Goal: Transaction & Acquisition: Download file/media

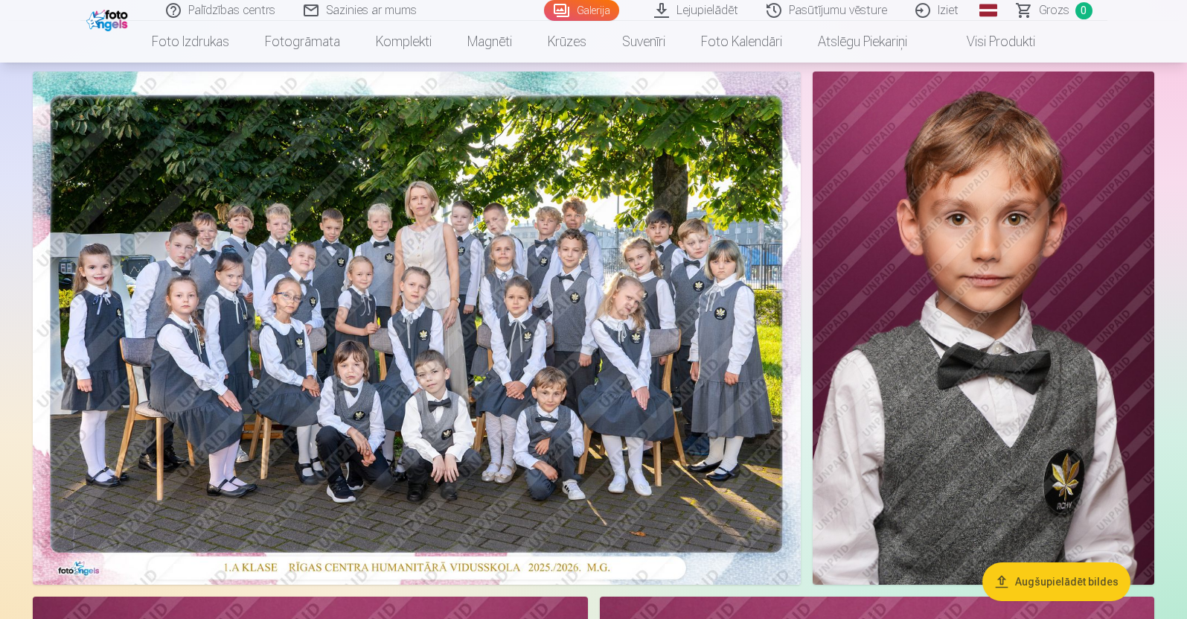
scroll to position [93, 0]
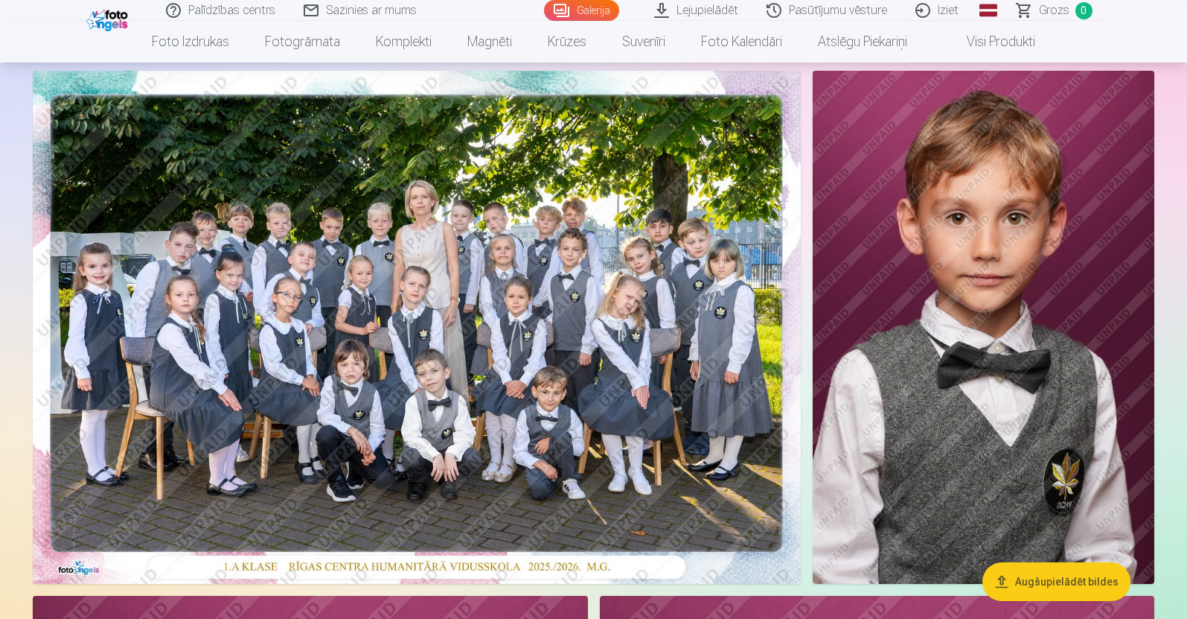
click at [707, 0] on link "Lejupielādēt" at bounding box center [697, 10] width 112 height 21
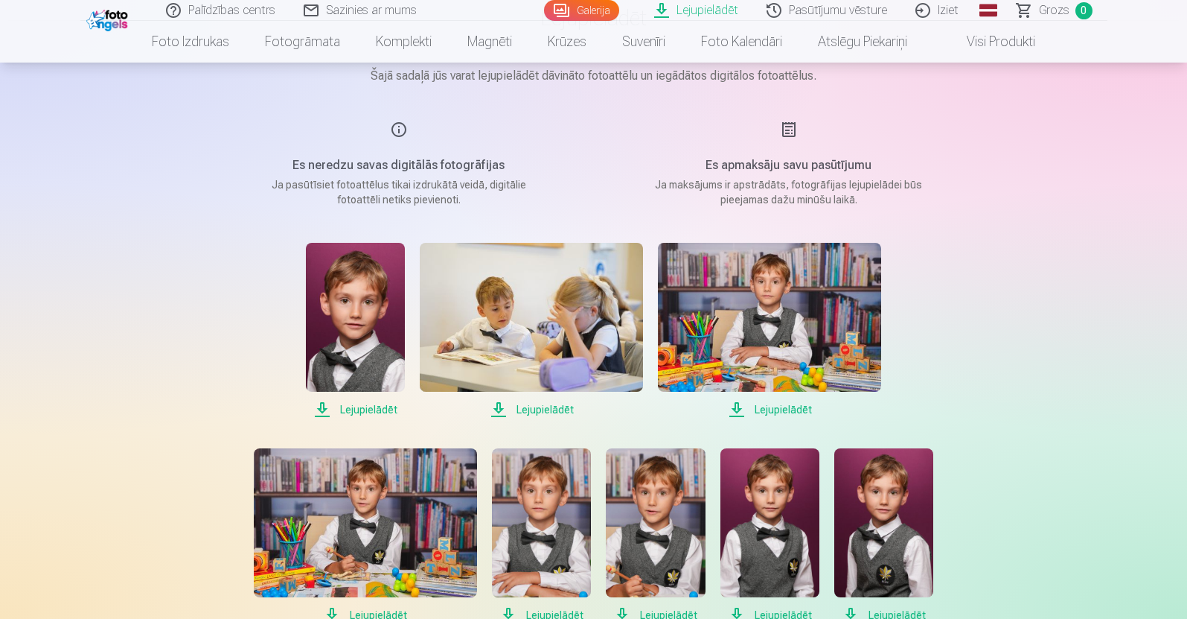
scroll to position [186, 0]
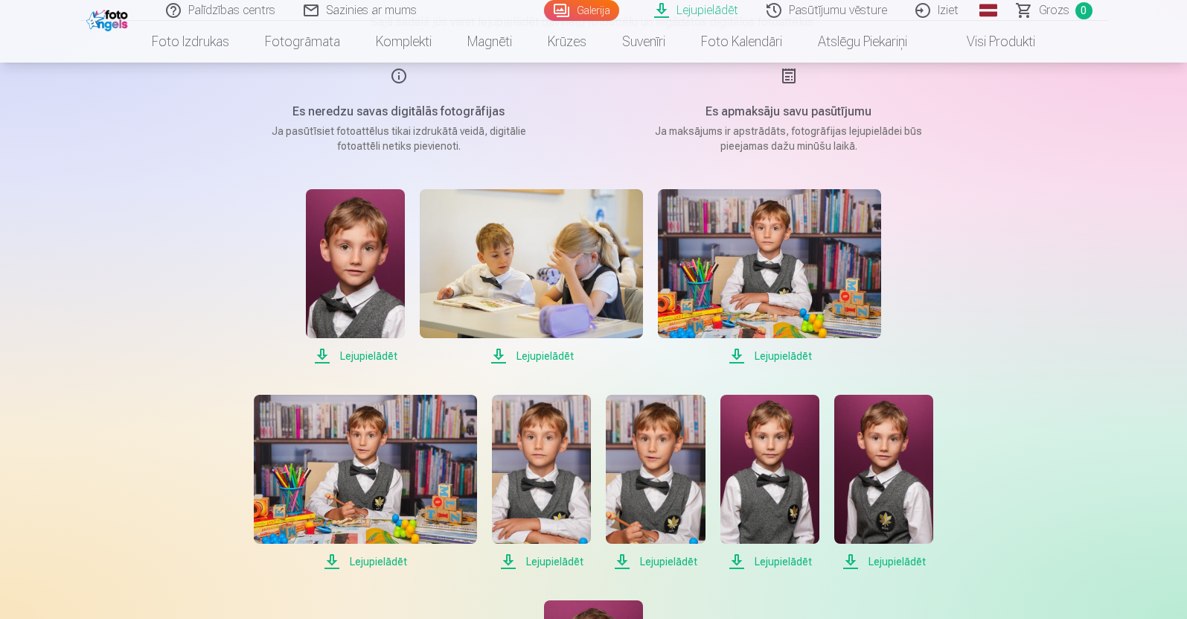
click at [370, 350] on span "Lejupielādēt" at bounding box center [355, 356] width 99 height 18
click at [539, 357] on span "Lejupielādēt" at bounding box center [531, 356] width 223 height 18
click at [763, 357] on span "Lejupielādēt" at bounding box center [769, 356] width 223 height 18
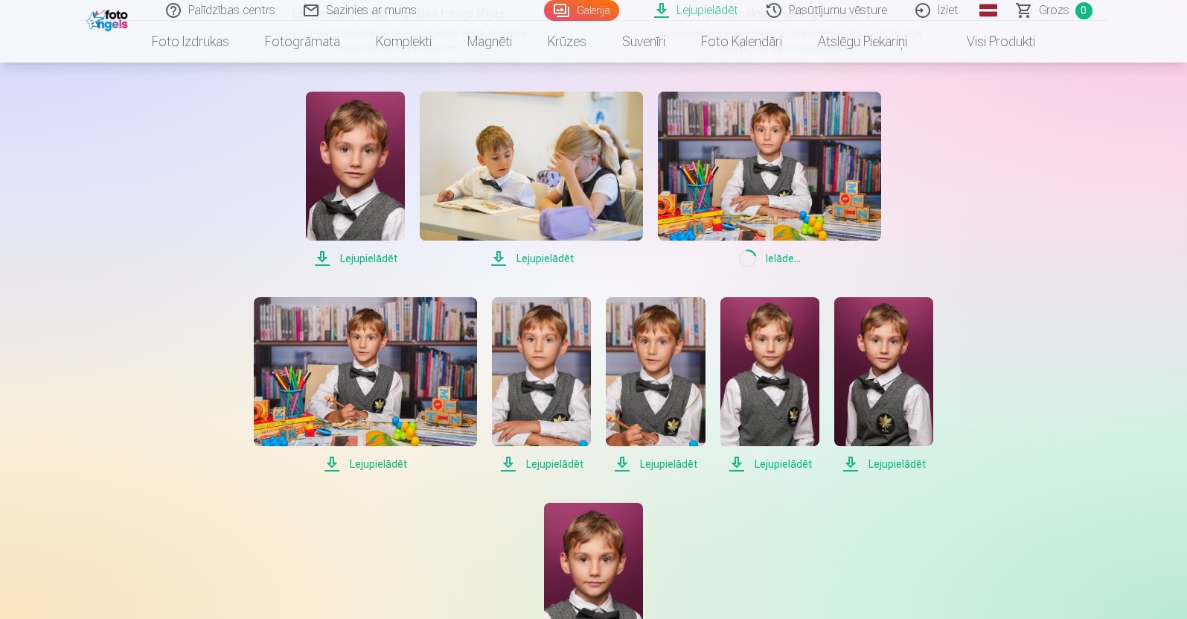
scroll to position [372, 0]
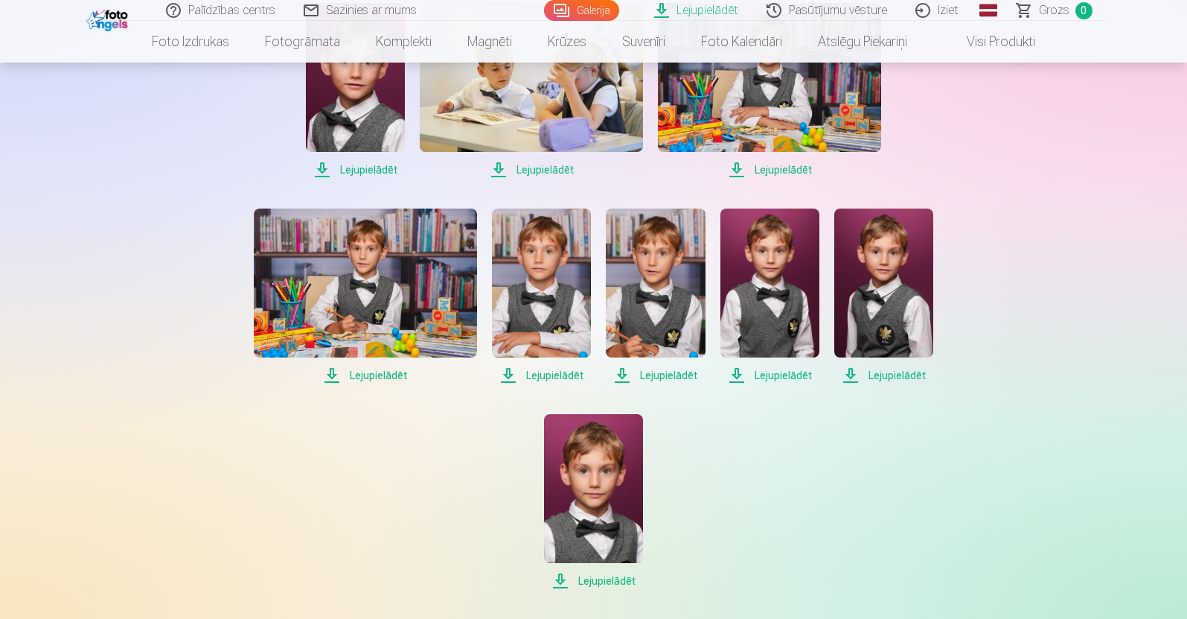
click at [386, 378] on span "Lejupielādēt" at bounding box center [365, 375] width 223 height 18
click at [558, 376] on span "Lejupielādēt" at bounding box center [541, 375] width 99 height 18
click at [787, 374] on span "Lejupielādēt" at bounding box center [769, 375] width 99 height 18
click at [994, 451] on div "Lejupielādēt Šajā sadaļā jūs varat lejupielādēt dāvināto fotoattēlu un iegādāto…" at bounding box center [593, 349] width 893 height 1442
click at [901, 370] on span "Lejupielādēt" at bounding box center [883, 375] width 99 height 18
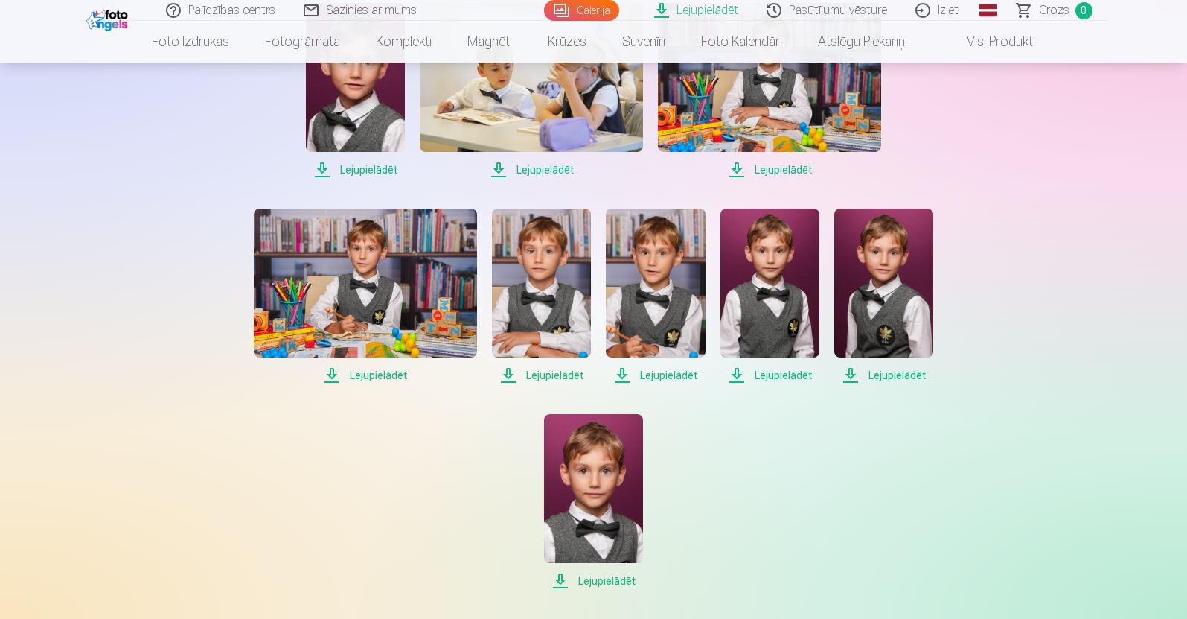
click at [569, 578] on span "Lejupielādēt" at bounding box center [593, 581] width 99 height 18
click at [772, 377] on span "Lejupielādēt" at bounding box center [769, 375] width 99 height 18
click at [543, 377] on span "Lejupielādēt" at bounding box center [541, 375] width 99 height 18
